Goal: Ask a question

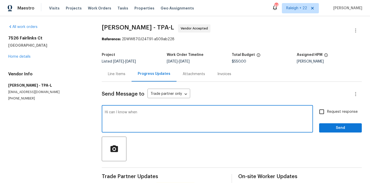
scroll to position [8, 0]
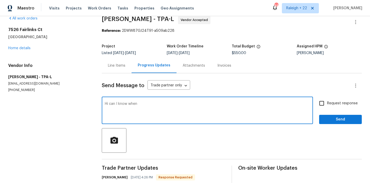
click at [144, 104] on textarea "Hi can I know when" at bounding box center [207, 111] width 205 height 18
type textarea "Hi, can I know when this will be scheduled and completed?"
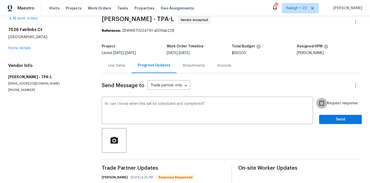
click at [324, 105] on input "Request response" at bounding box center [321, 103] width 11 height 11
checkbox input "true"
click at [326, 119] on span "Send" at bounding box center [340, 120] width 34 height 6
